Goal: Task Accomplishment & Management: Manage account settings

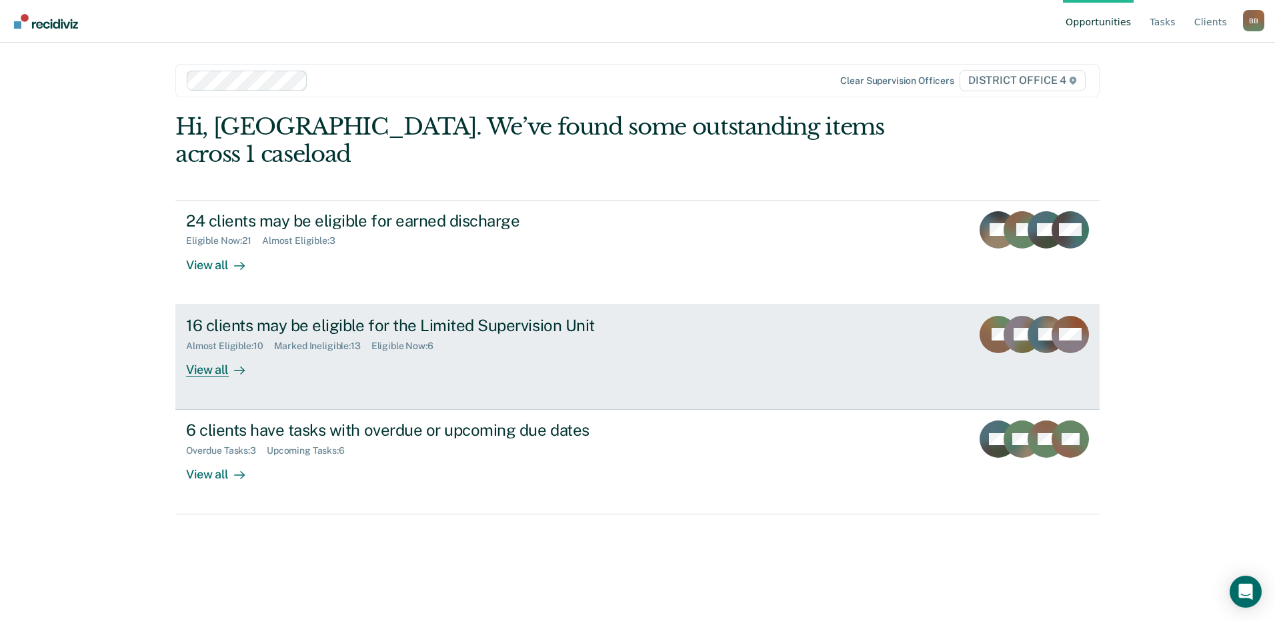
click at [311, 316] on div "16 clients may be eligible for the Limited Supervision Unit" at bounding box center [420, 325] width 468 height 19
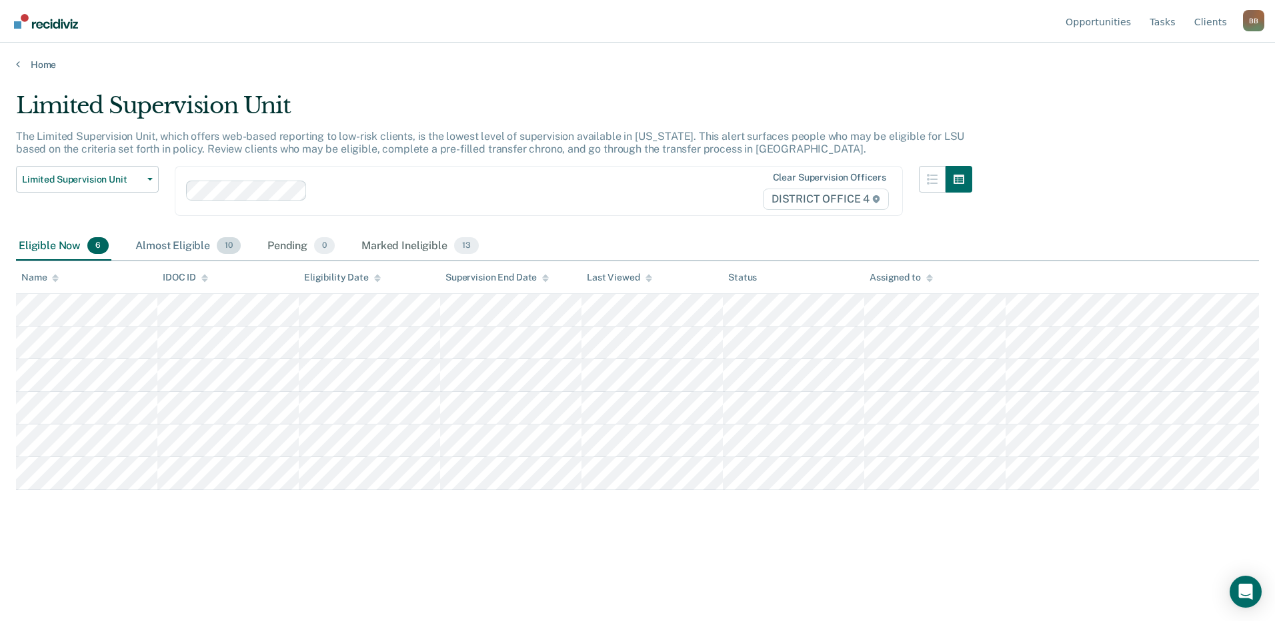
click at [166, 243] on div "Almost Eligible 10" at bounding box center [188, 246] width 111 height 29
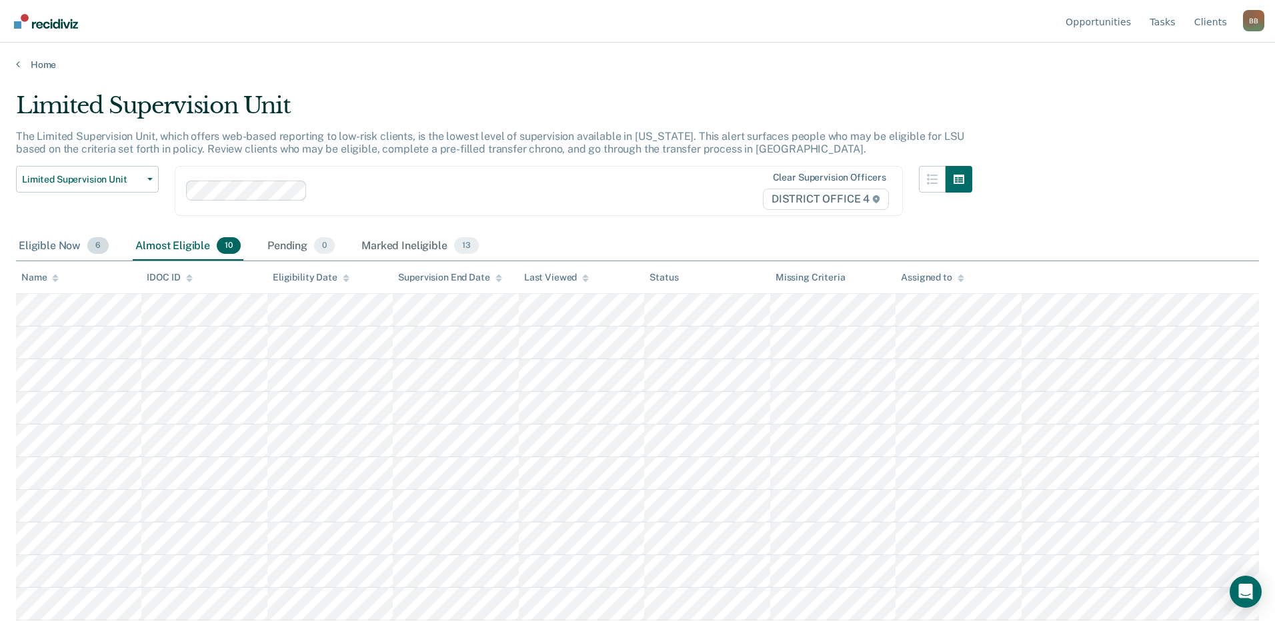
click at [72, 243] on div "Eligible Now 6" at bounding box center [63, 246] width 95 height 29
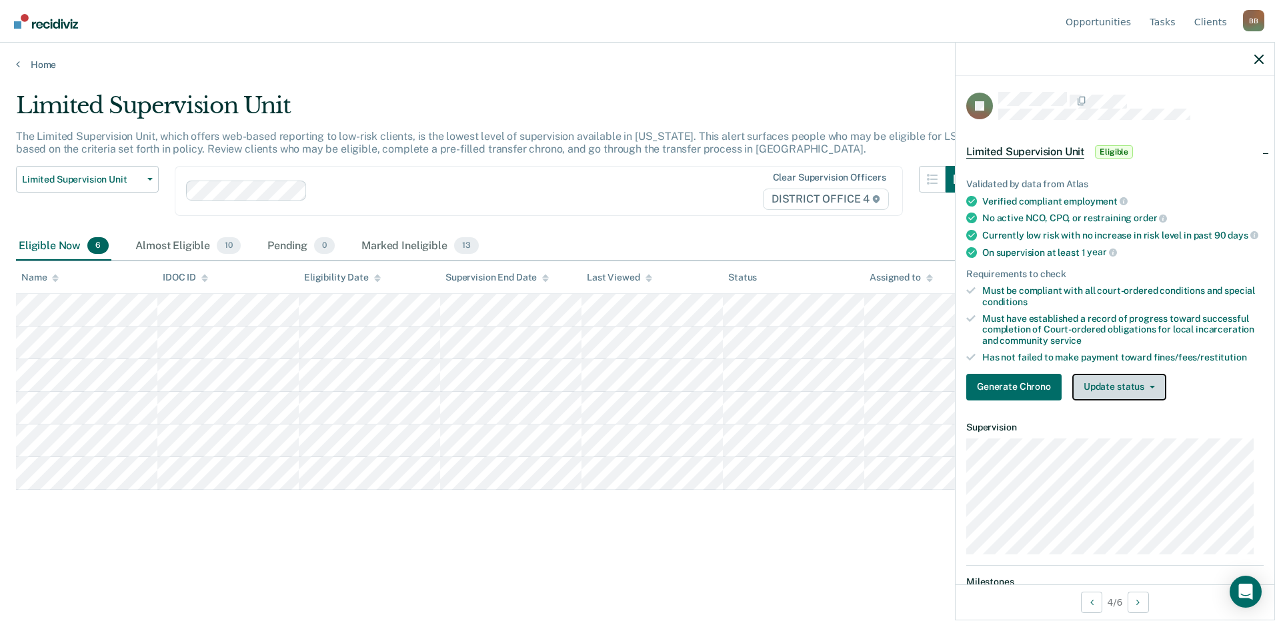
click at [1094, 401] on button "Update status" at bounding box center [1119, 387] width 94 height 27
click at [1259, 57] on icon "button" at bounding box center [1258, 59] width 9 height 9
click at [1122, 401] on button "Update status" at bounding box center [1119, 387] width 94 height 27
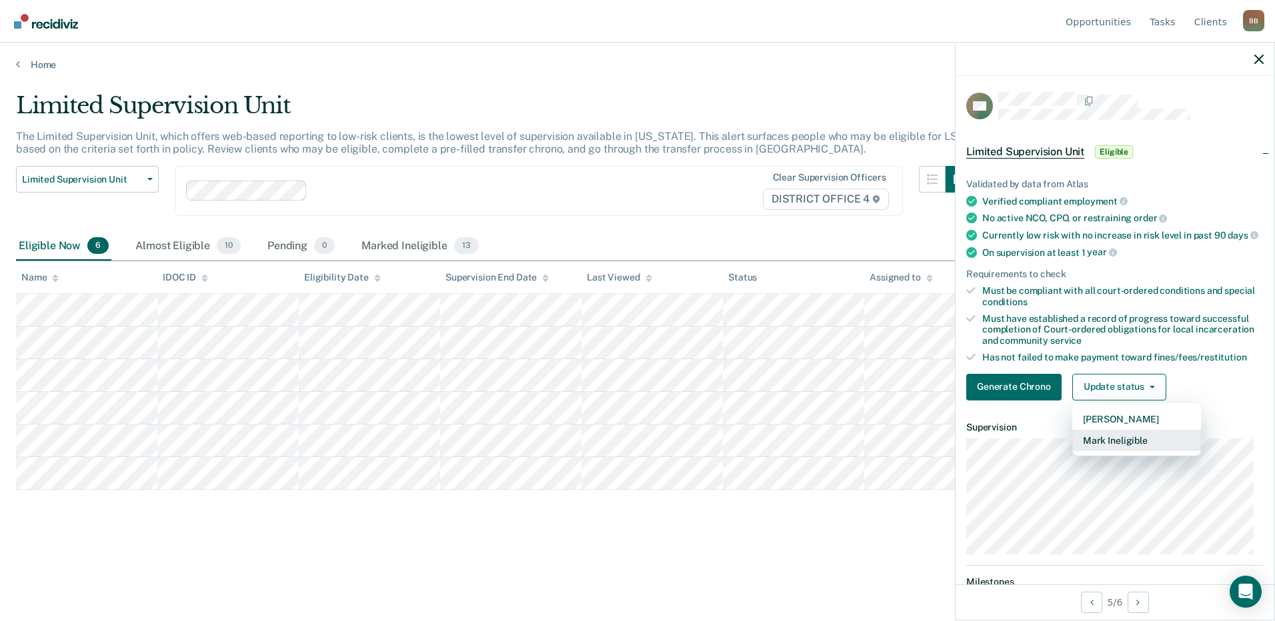
click at [1114, 451] on button "Mark Ineligible" at bounding box center [1136, 440] width 129 height 21
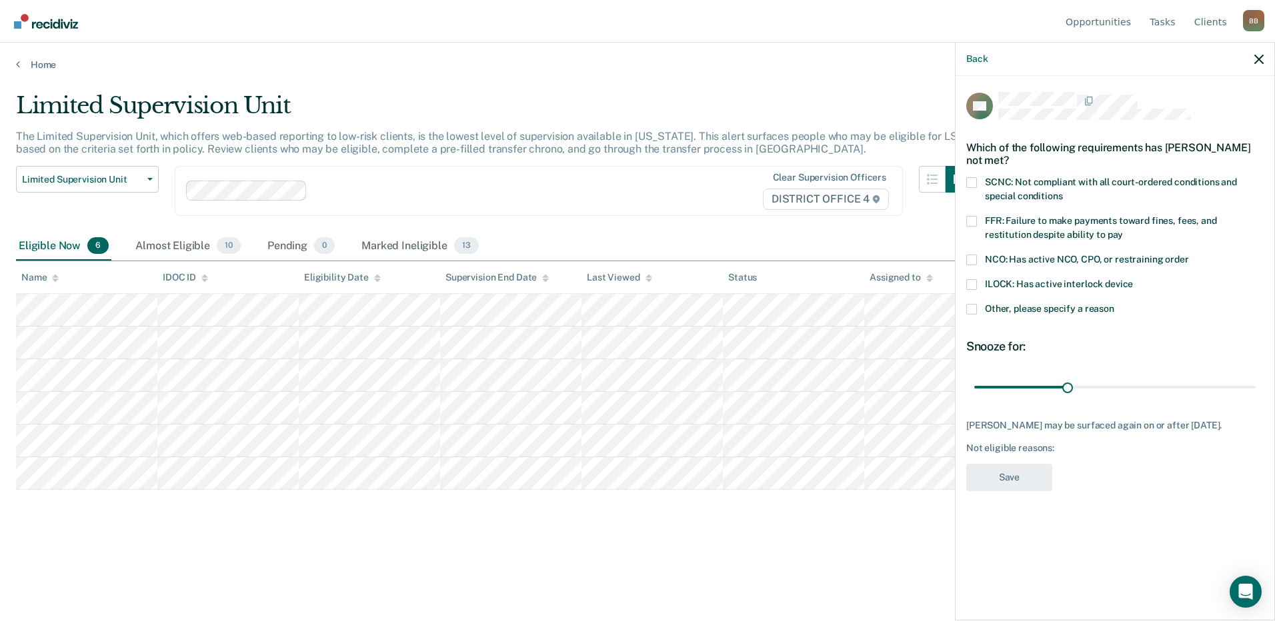
click at [972, 219] on span at bounding box center [971, 221] width 11 height 11
click at [1123, 230] on input "FFR: Failure to make payments toward fines, fees, and restitution despite abili…" at bounding box center [1123, 230] width 0 height 0
click at [973, 220] on span at bounding box center [971, 221] width 11 height 11
click at [1123, 230] on input "FFR: Failure to make payments toward fines, fees, and restitution despite abili…" at bounding box center [1123, 230] width 0 height 0
click at [972, 309] on span at bounding box center [971, 309] width 11 height 11
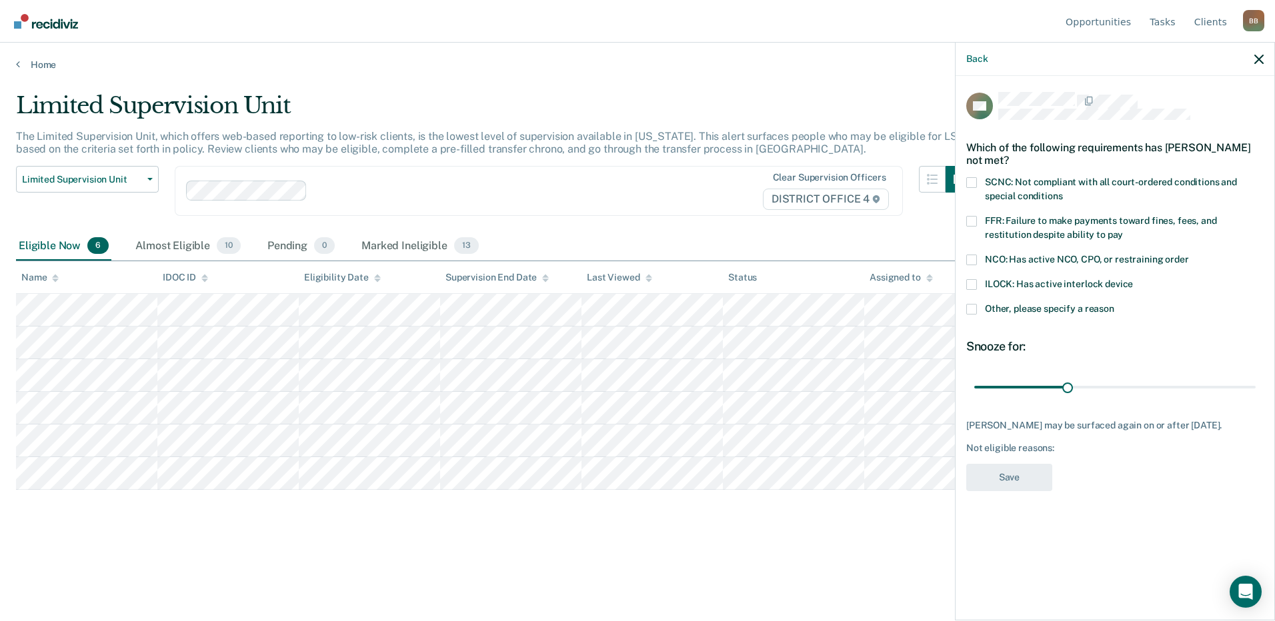
click at [1114, 304] on input "Other, please specify a reason" at bounding box center [1114, 304] width 0 height 0
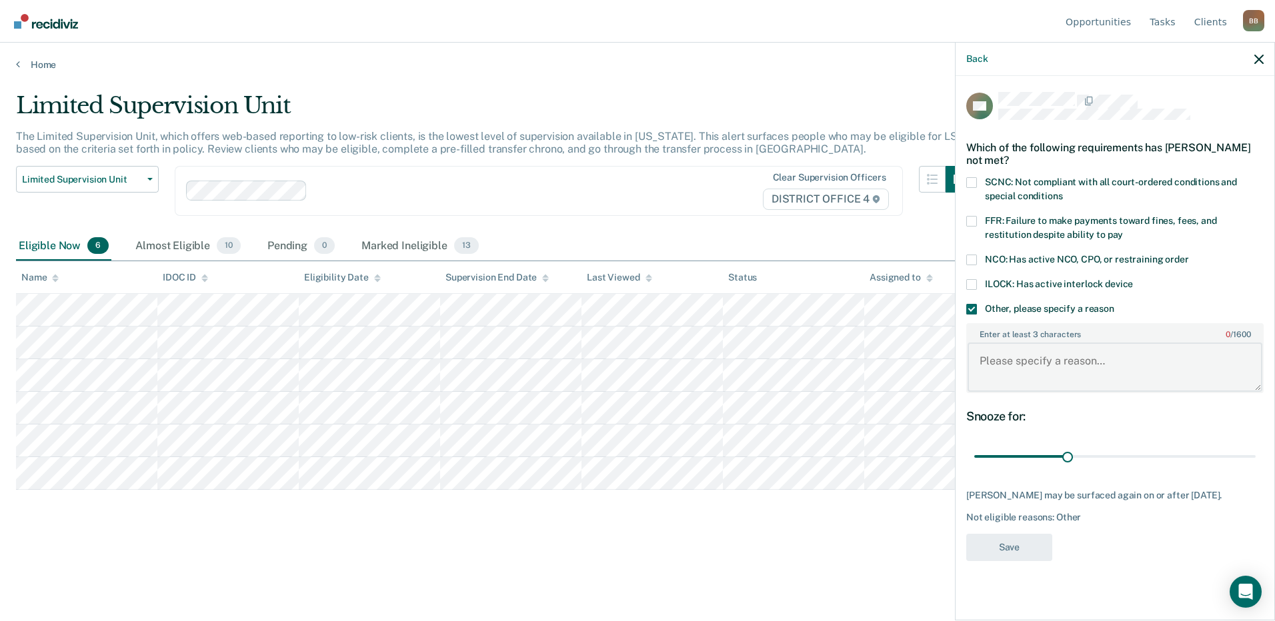
click at [999, 357] on textarea "Enter at least 3 characters 0 / 1600" at bounding box center [1114, 367] width 295 height 49
type textarea "needs to start and finish SILD and then start community service."
click at [1000, 556] on button "Save" at bounding box center [1009, 547] width 86 height 27
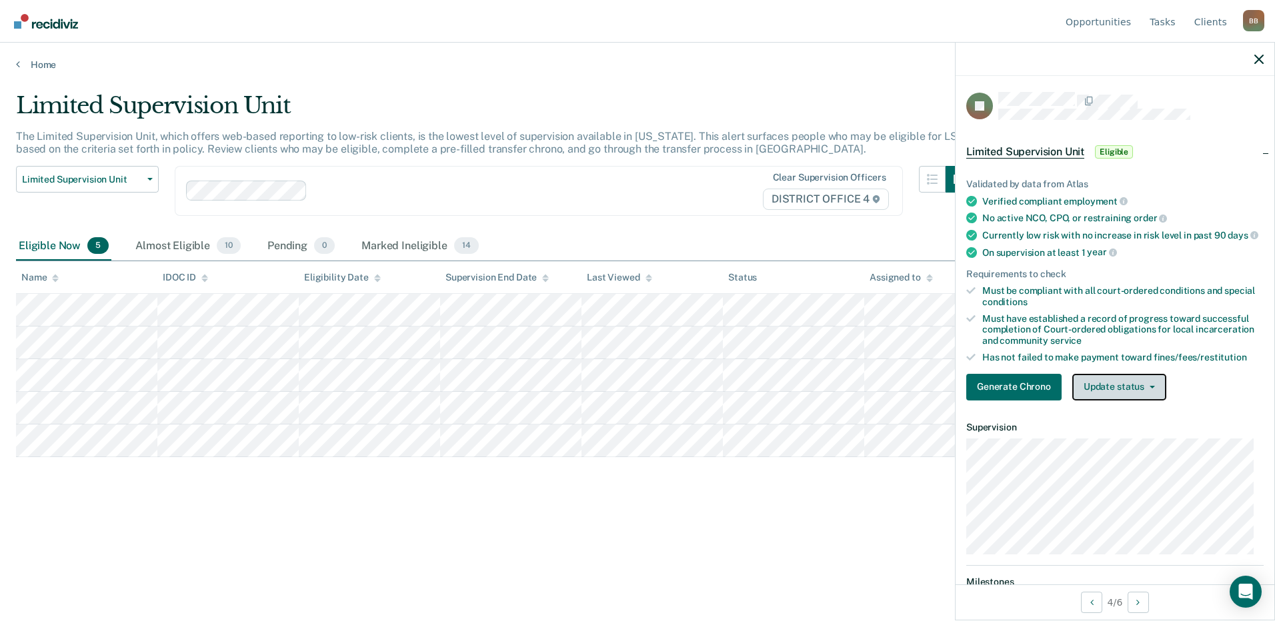
click at [1109, 399] on button "Update status" at bounding box center [1119, 387] width 94 height 27
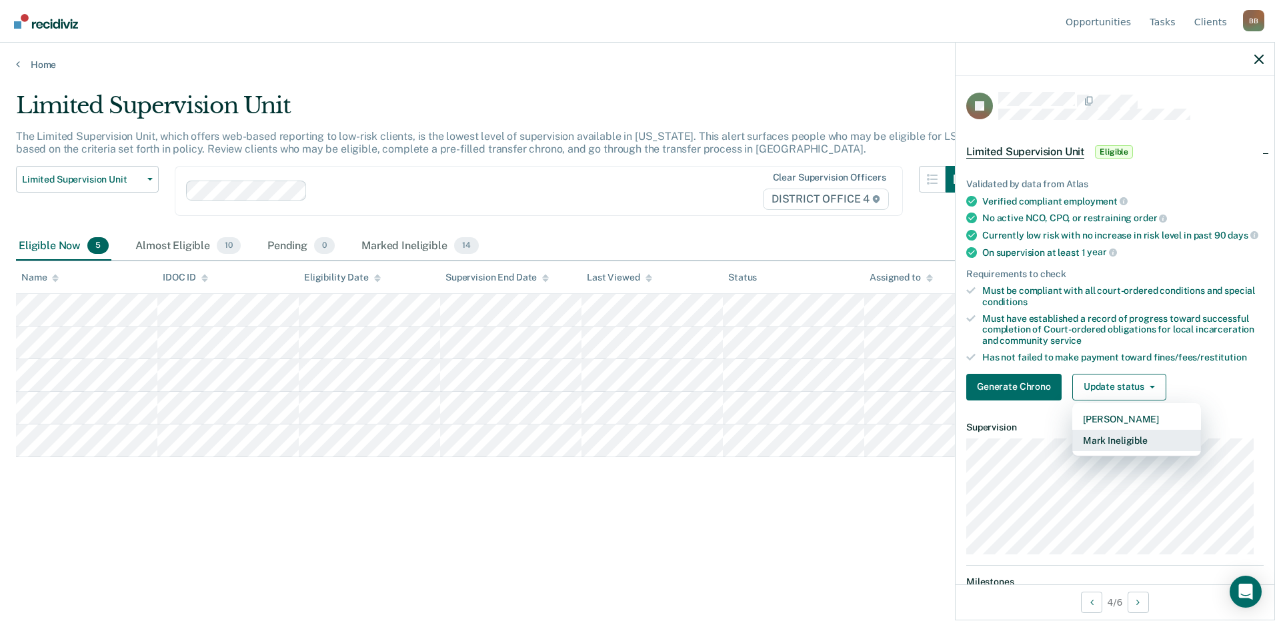
click at [1109, 451] on button "Mark Ineligible" at bounding box center [1136, 440] width 129 height 21
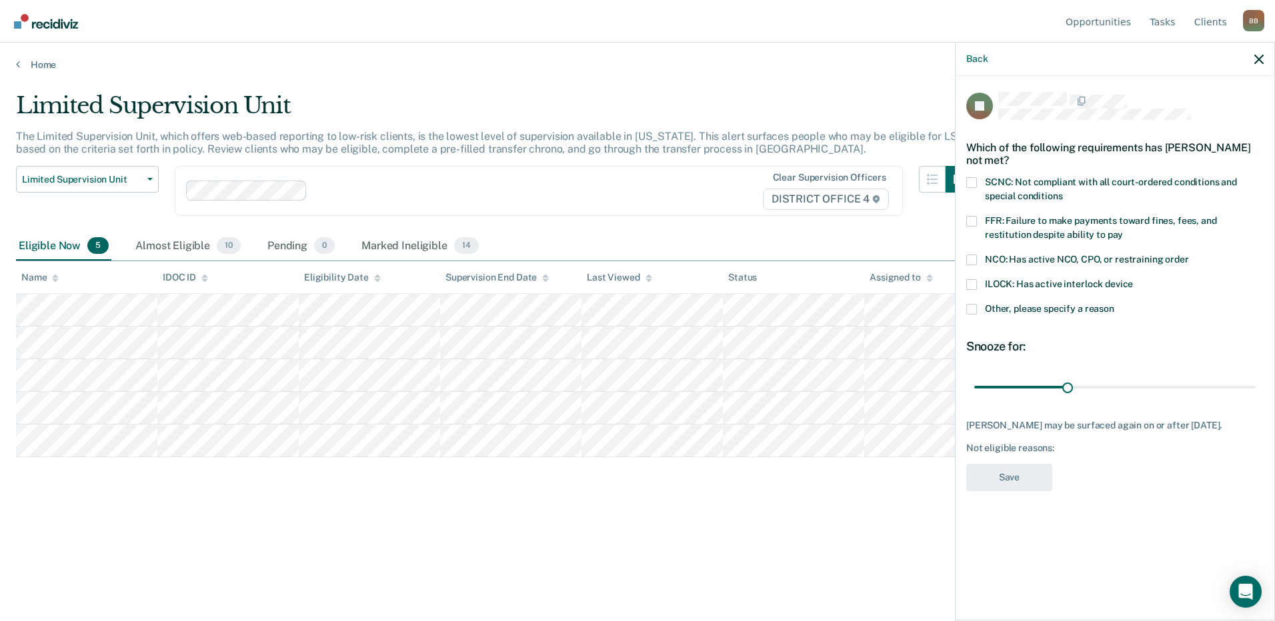
click at [972, 223] on span at bounding box center [971, 221] width 11 height 11
click at [1123, 230] on input "FFR: Failure to make payments toward fines, fees, and restitution despite abili…" at bounding box center [1123, 230] width 0 height 0
click at [1002, 473] on button "Save" at bounding box center [1009, 477] width 86 height 27
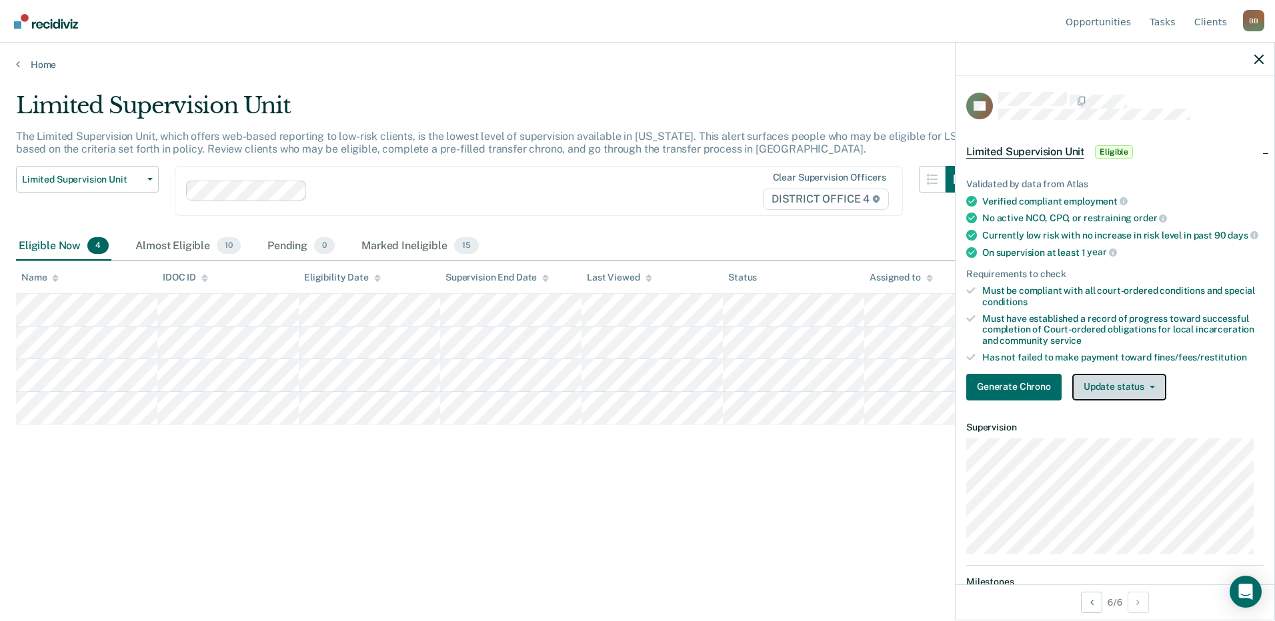
click at [1101, 401] on button "Update status" at bounding box center [1119, 387] width 94 height 27
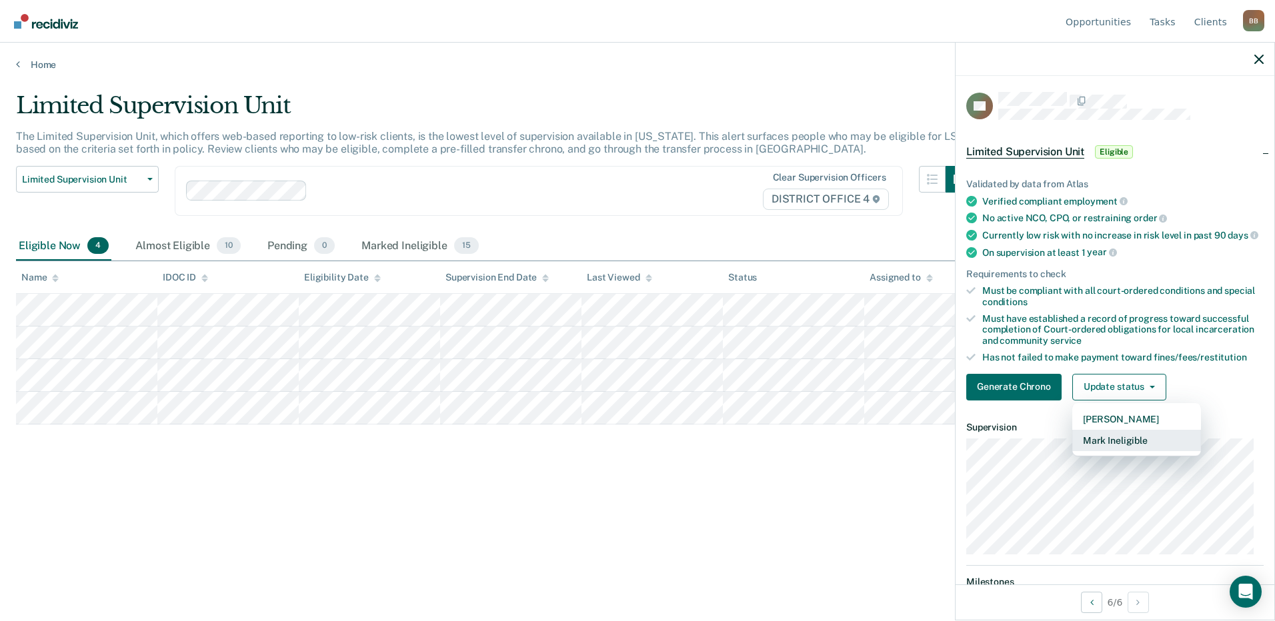
click at [1115, 449] on button "Mark Ineligible" at bounding box center [1136, 440] width 129 height 21
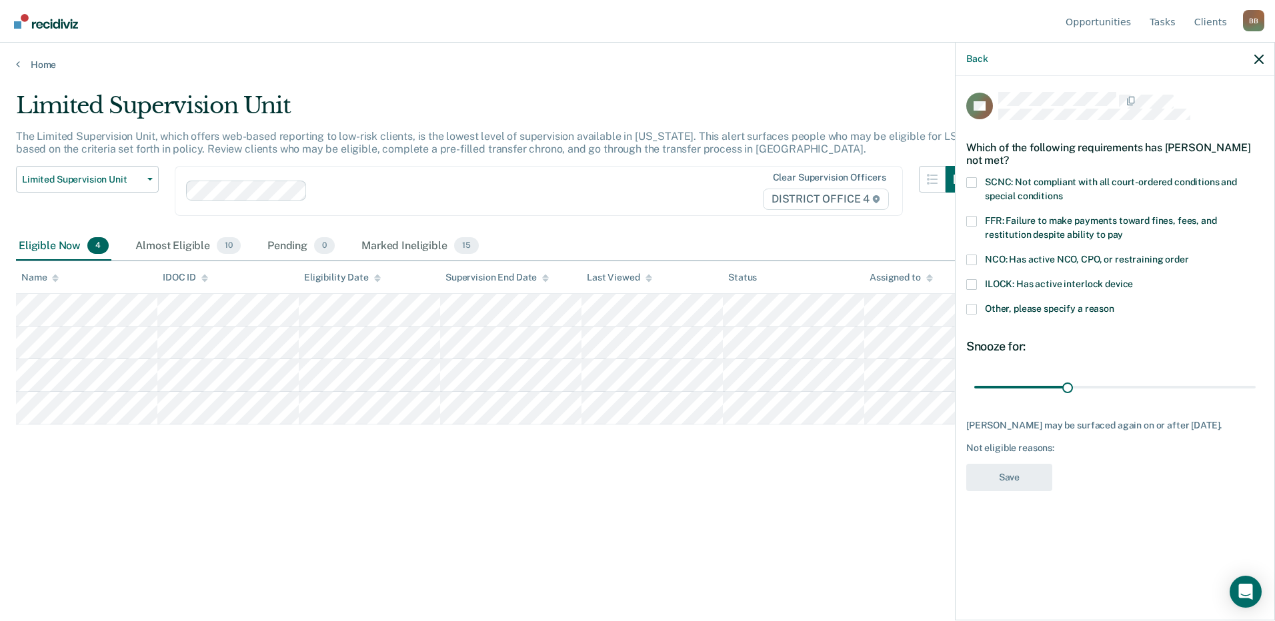
click at [973, 311] on span at bounding box center [971, 309] width 11 height 11
click at [1114, 304] on input "Other, please specify a reason" at bounding box center [1114, 304] width 0 height 0
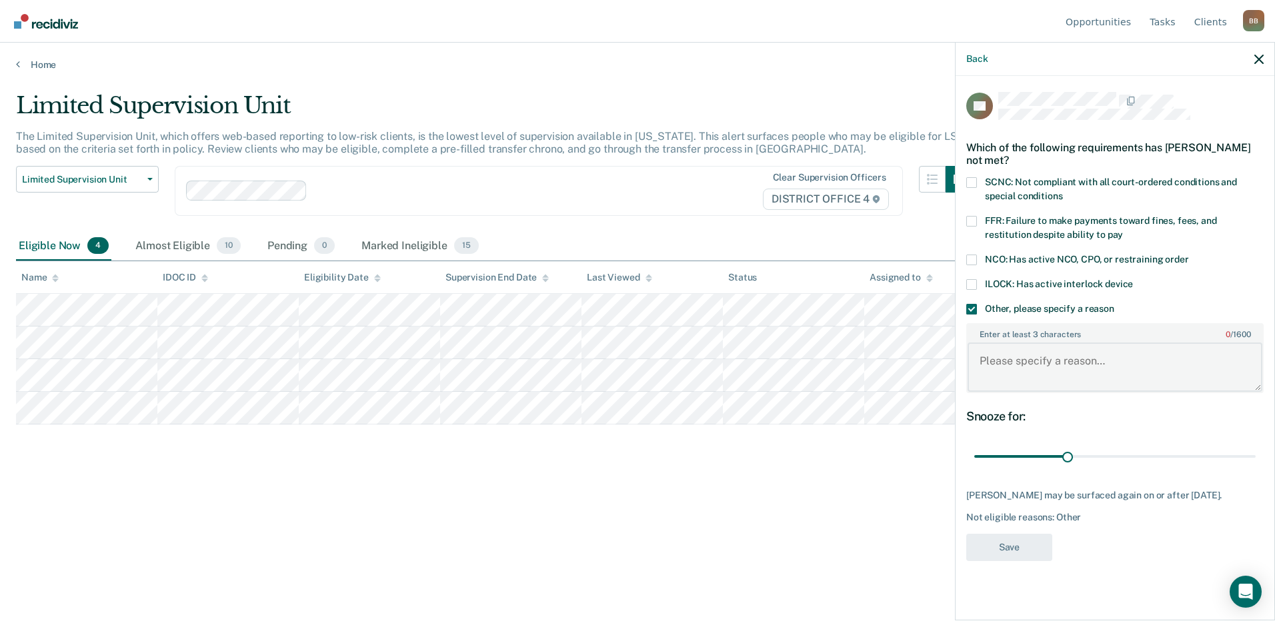
click at [1005, 363] on textarea "Enter at least 3 characters 0 / 1600" at bounding box center [1114, 367] width 295 height 49
click at [1053, 357] on textarea "about to Gold seal" at bounding box center [1114, 367] width 295 height 49
type textarea "about to Gold Seal"
click at [1002, 561] on button "Save" at bounding box center [1009, 547] width 86 height 27
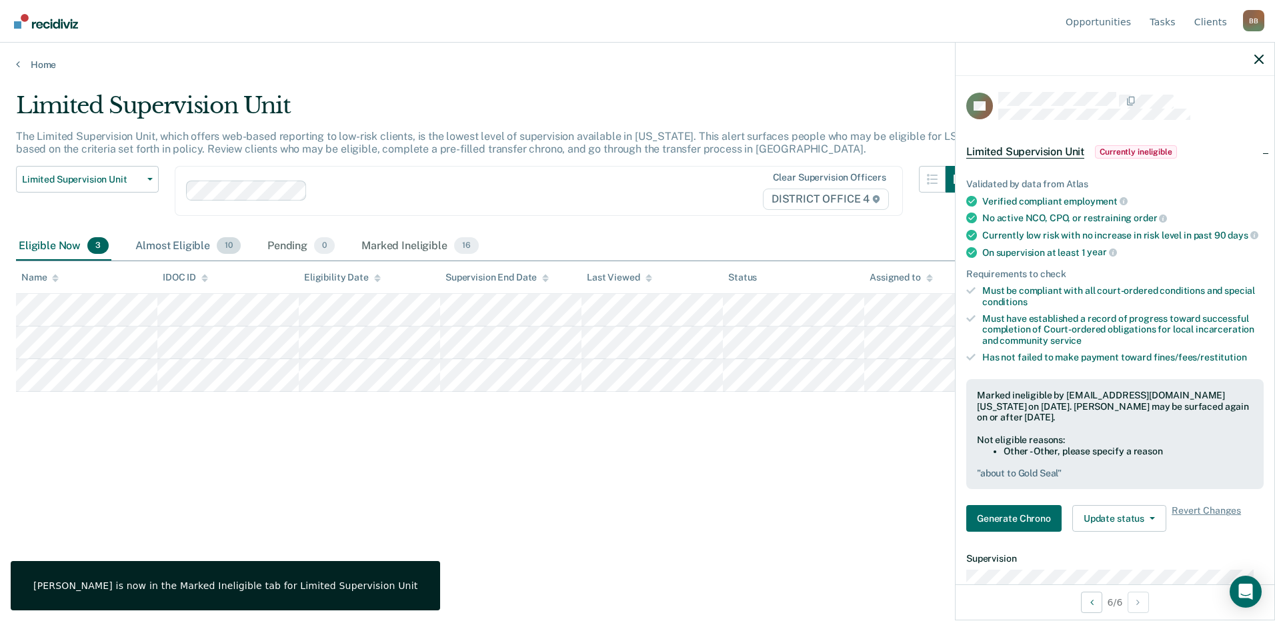
click at [165, 246] on div "Almost Eligible 10" at bounding box center [188, 246] width 111 height 29
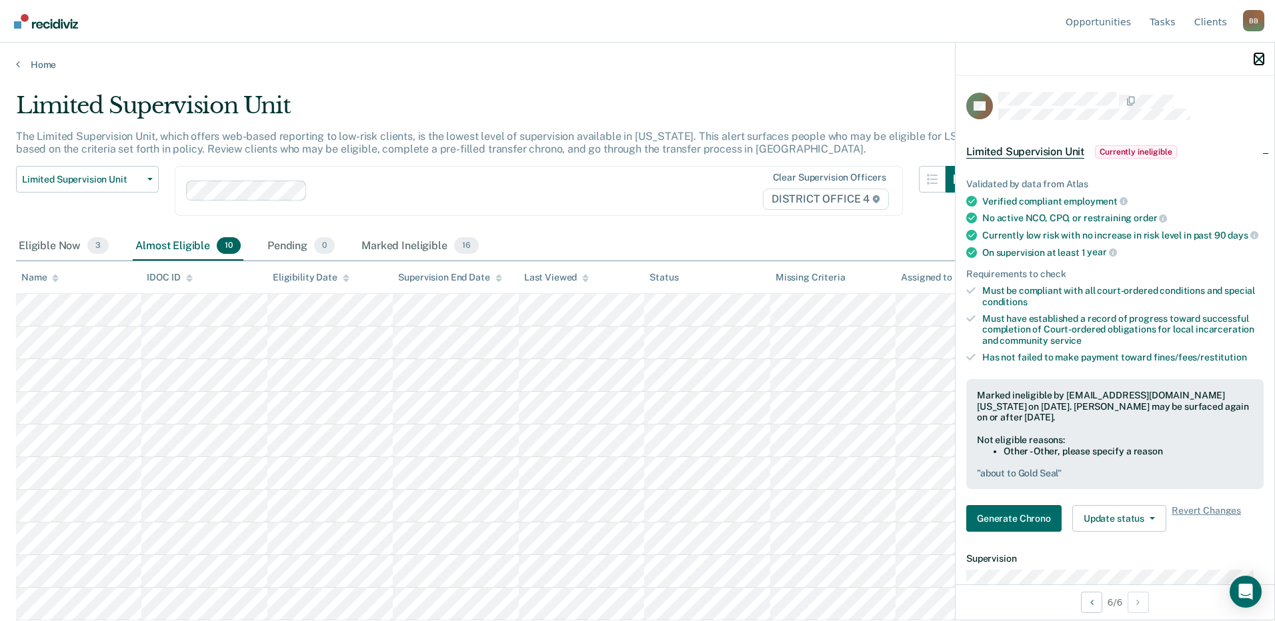
click at [1261, 58] on icon "button" at bounding box center [1258, 59] width 9 height 9
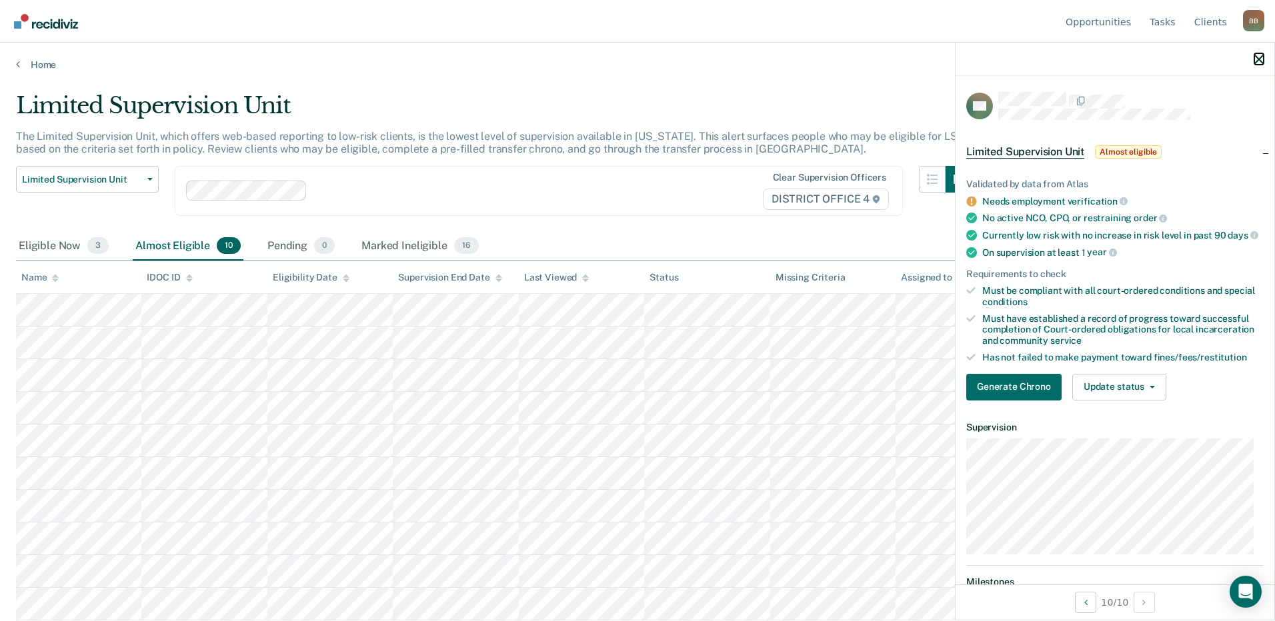
click at [1258, 60] on icon "button" at bounding box center [1258, 59] width 9 height 9
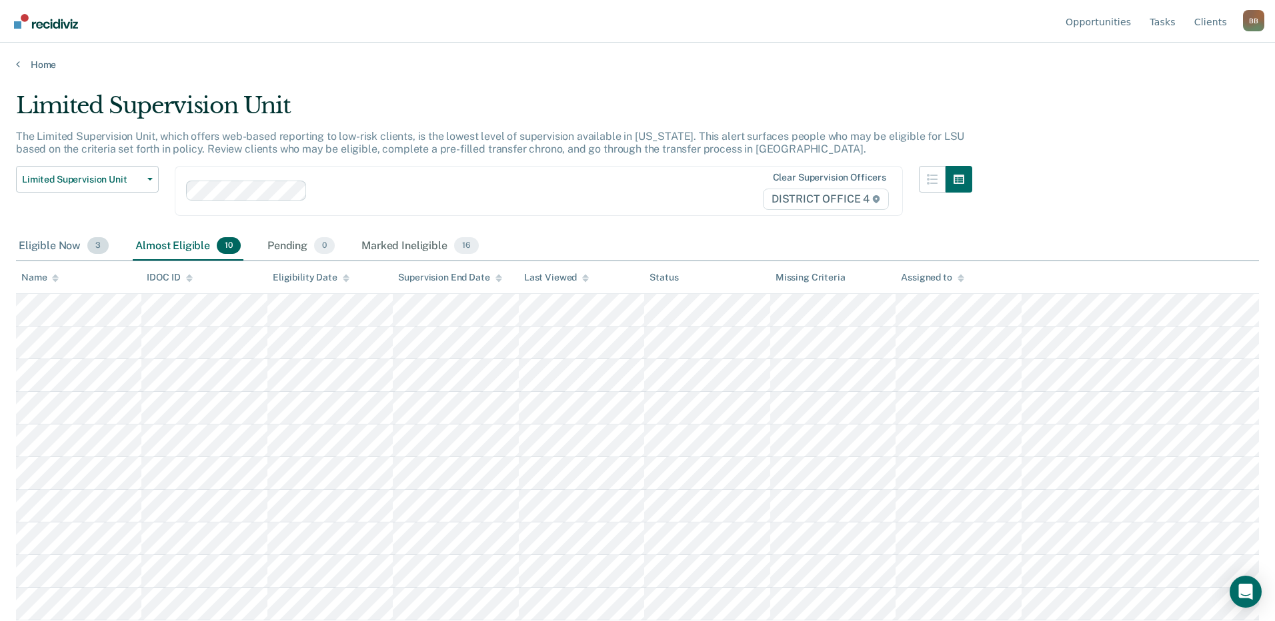
click at [30, 242] on div "Eligible Now 3" at bounding box center [63, 246] width 95 height 29
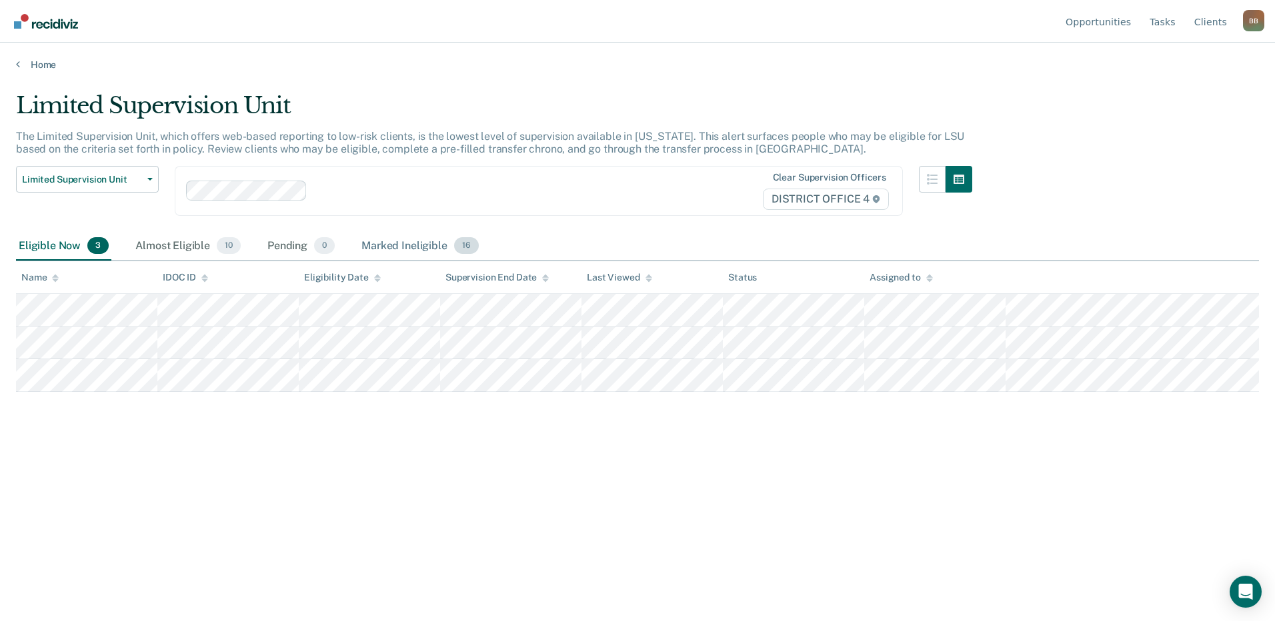
click at [393, 254] on div "Marked Ineligible 16" at bounding box center [420, 246] width 122 height 29
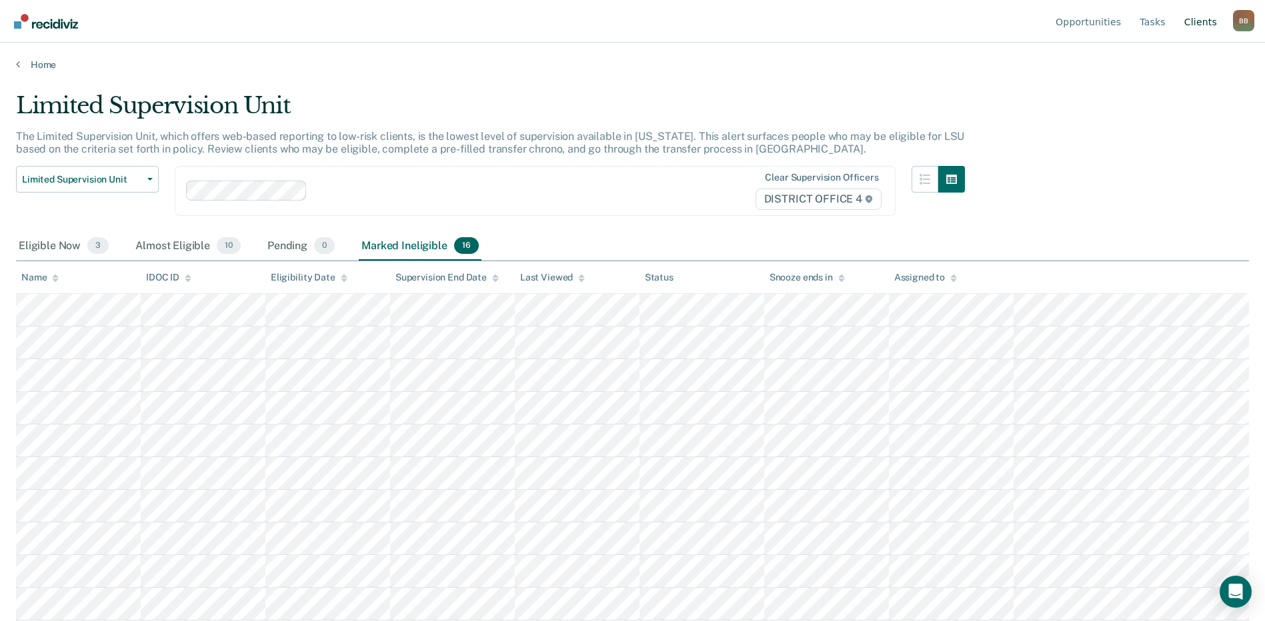
click at [1199, 21] on link "Client s" at bounding box center [1200, 21] width 38 height 43
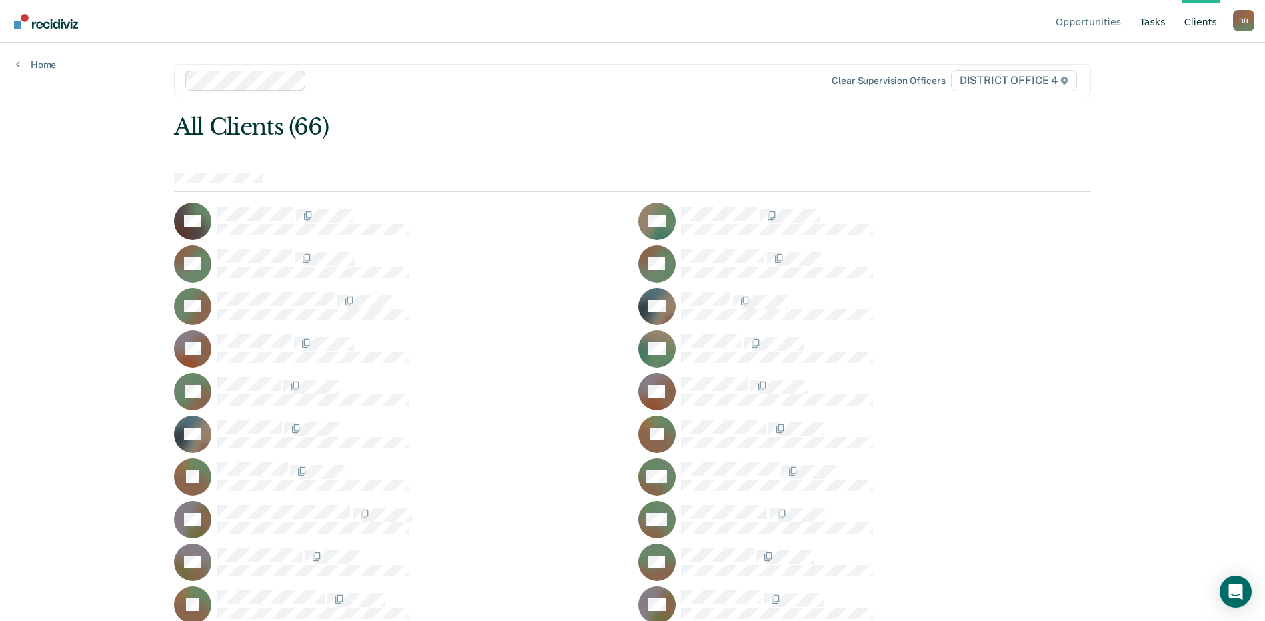
click at [1157, 21] on link "Tasks" at bounding box center [1152, 21] width 31 height 43
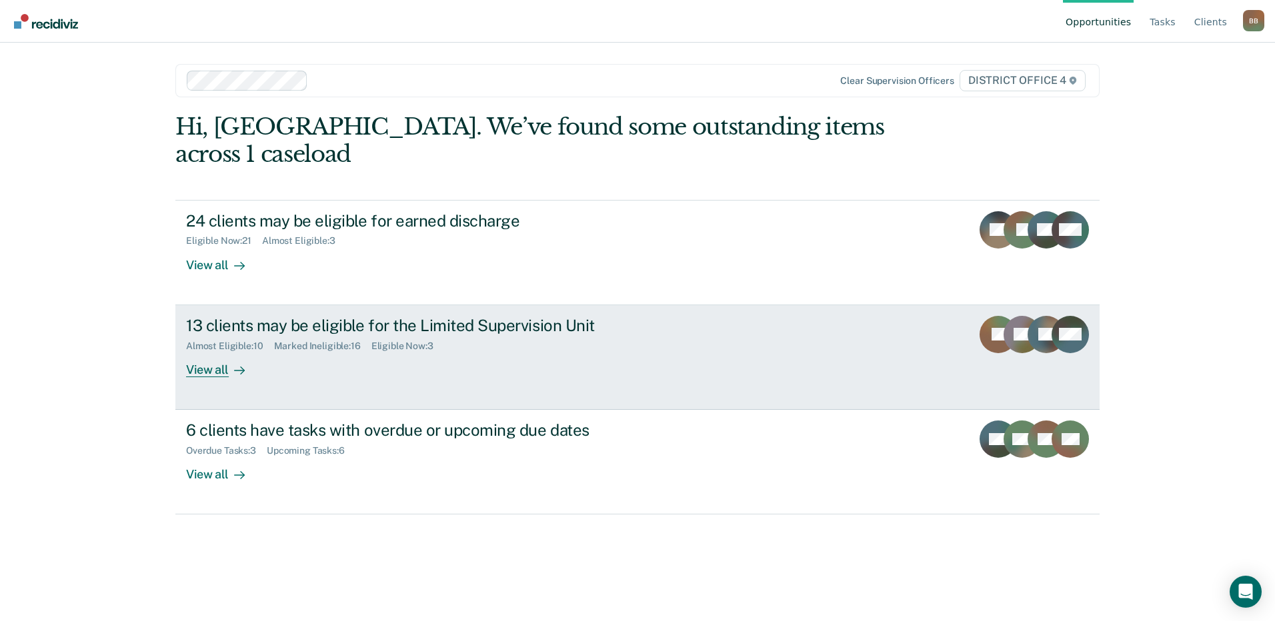
click at [283, 316] on div "13 clients may be eligible for the Limited Supervision Unit" at bounding box center [420, 325] width 468 height 19
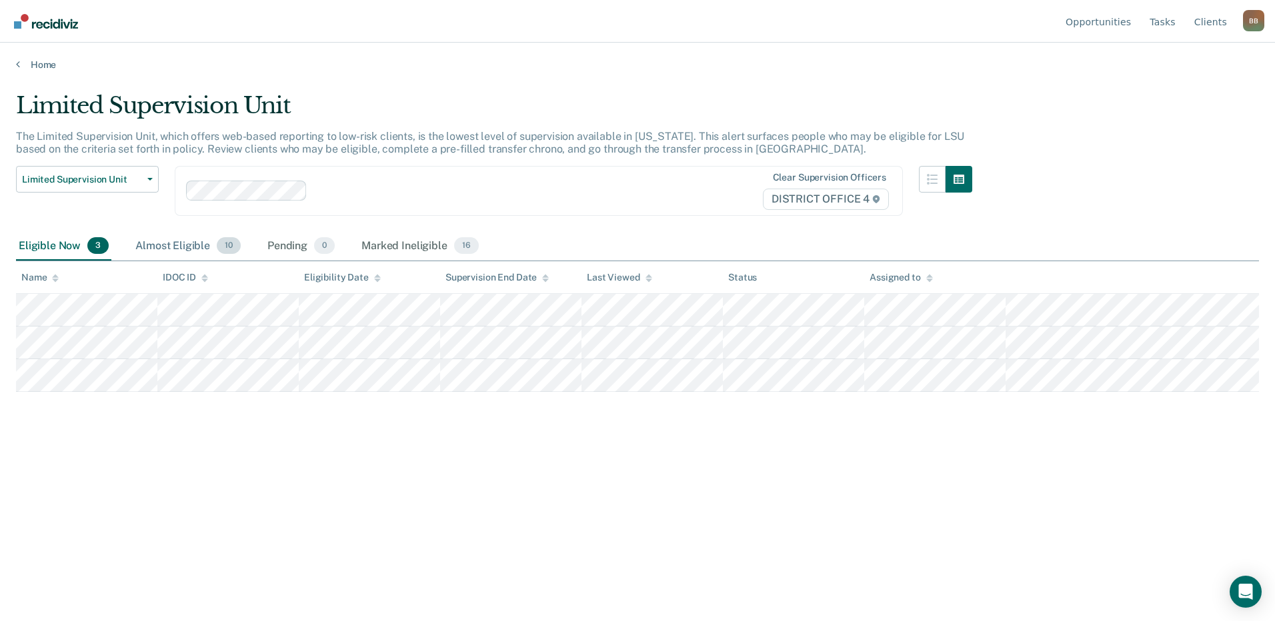
click at [180, 251] on div "Almost Eligible 10" at bounding box center [188, 246] width 111 height 29
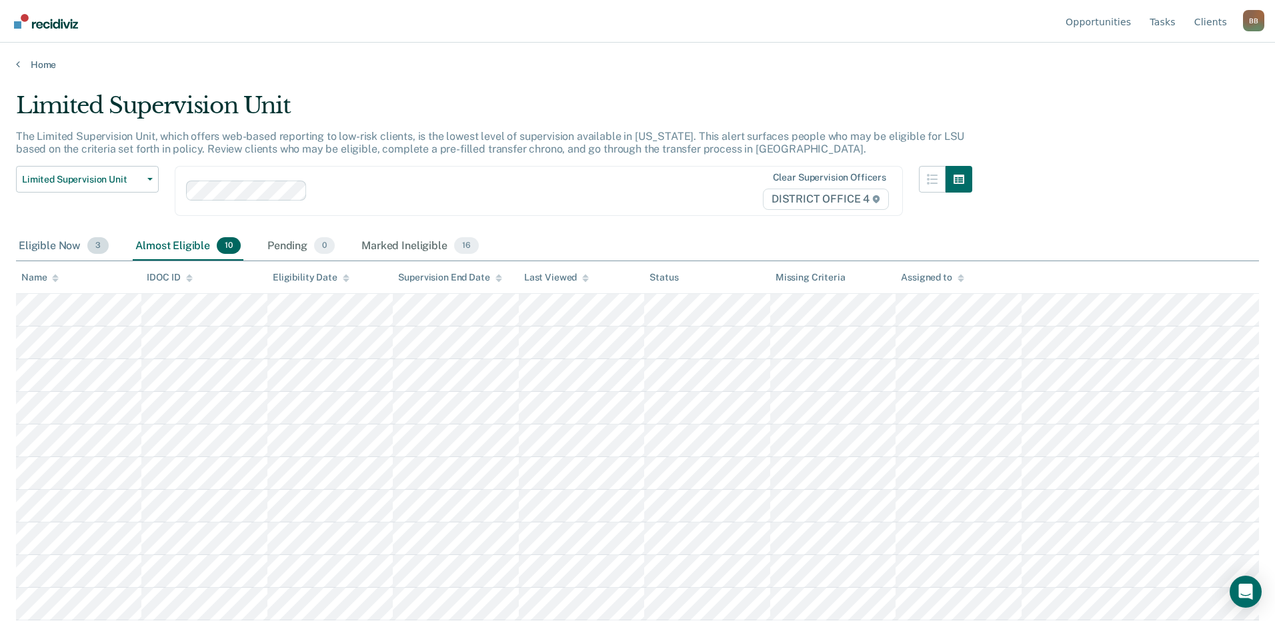
click at [54, 244] on div "Eligible Now 3" at bounding box center [63, 246] width 95 height 29
